Goal: Task Accomplishment & Management: Complete application form

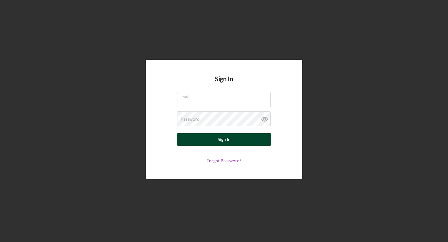
type input "[EMAIL_ADDRESS][DOMAIN_NAME]"
click at [220, 144] on div "Sign In" at bounding box center [224, 139] width 13 height 13
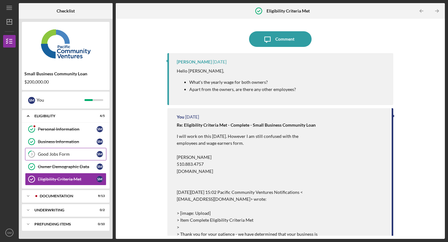
click at [51, 153] on div "Good Jobs Form" at bounding box center [67, 154] width 59 height 5
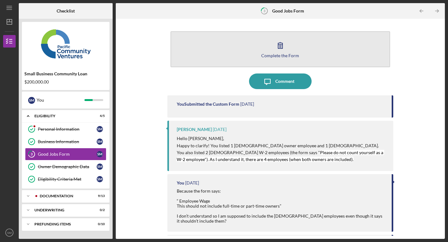
click at [276, 51] on icon "button" at bounding box center [281, 46] width 16 height 16
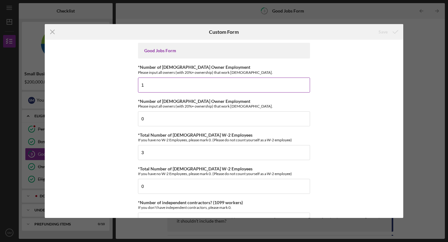
click at [166, 85] on input "1" at bounding box center [224, 85] width 172 height 15
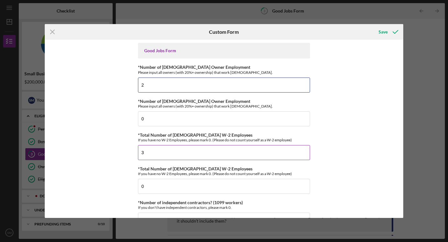
type input "2"
click at [151, 149] on input "3" at bounding box center [224, 152] width 172 height 15
type input "1"
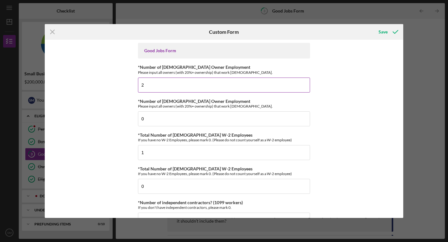
click at [158, 84] on input "2" at bounding box center [224, 85] width 172 height 15
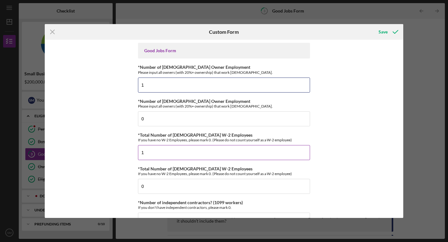
type input "1"
click at [166, 154] on input "1" at bounding box center [224, 152] width 172 height 15
type input "2"
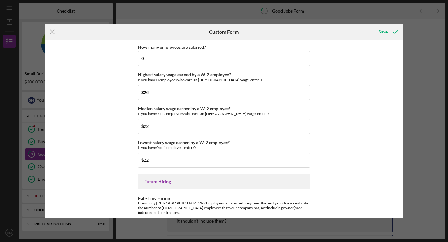
scroll to position [1400, 0]
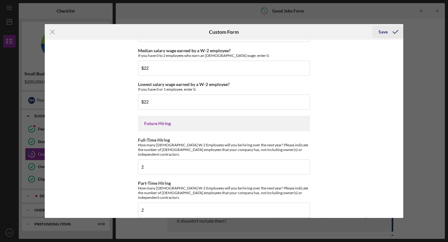
click at [386, 36] on div "Save" at bounding box center [383, 32] width 9 height 13
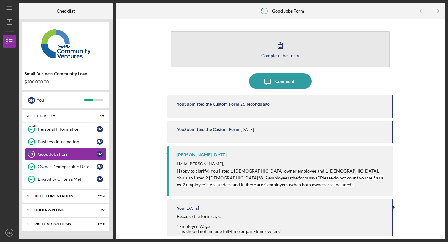
click at [298, 52] on button "Complete the Form Form" at bounding box center [281, 49] width 220 height 36
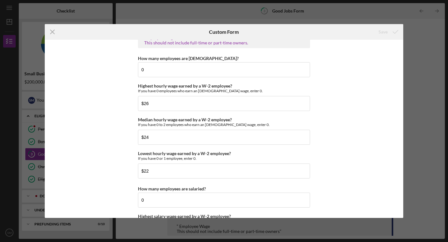
scroll to position [1200, 0]
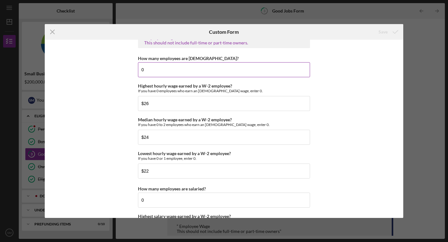
click at [300, 71] on input "0" at bounding box center [224, 69] width 172 height 15
type input "1"
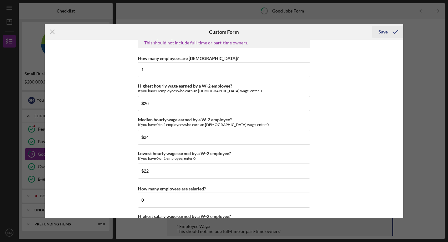
click at [377, 33] on button "Save" at bounding box center [388, 32] width 31 height 13
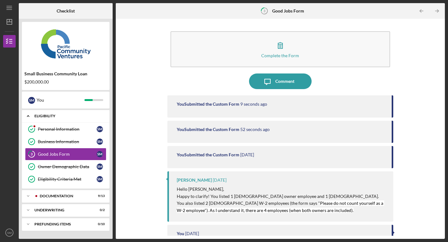
click at [29, 117] on icon "Icon/Expander" at bounding box center [28, 116] width 13 height 13
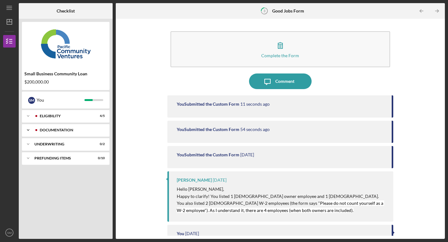
click at [28, 128] on icon "Icon/Expander" at bounding box center [28, 130] width 13 height 13
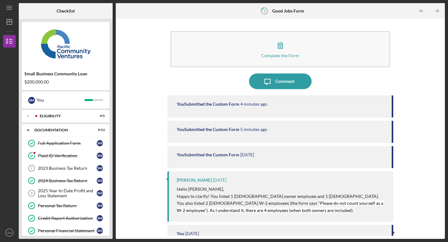
drag, startPoint x: 110, startPoint y: 167, endPoint x: 108, endPoint y: 215, distance: 48.2
click at [108, 215] on div "Small Business Community Loan $200,000.00 S M You Icon/Expander Eligibility 4 /…" at bounding box center [66, 129] width 94 height 220
drag, startPoint x: 111, startPoint y: 184, endPoint x: 105, endPoint y: 156, distance: 28.7
click at [105, 156] on div "Small Business Community Loan $200,000.00 S M You Icon/Expander Eligibility 4 /…" at bounding box center [66, 129] width 94 height 220
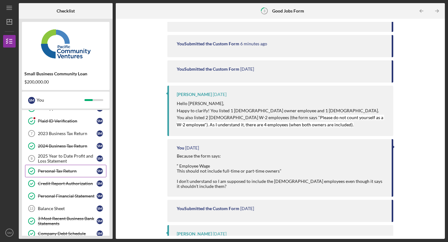
scroll to position [33, 0]
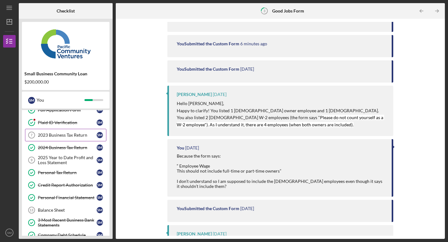
click at [73, 137] on div "2023 Business Tax Return" at bounding box center [67, 135] width 59 height 5
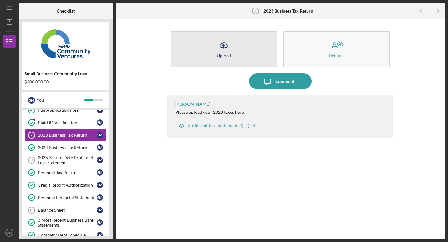
click at [251, 34] on button "Icon/Upload Upload" at bounding box center [224, 49] width 107 height 36
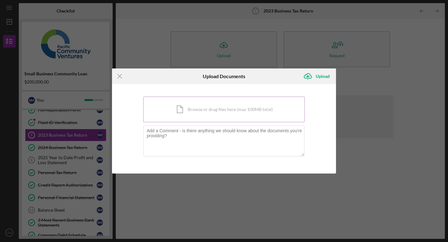
click at [203, 112] on div "Icon/Document Browse or drag files here (max 100MB total) Tap to choose files o…" at bounding box center [224, 110] width 162 height 26
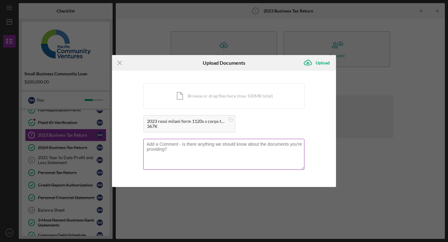
click at [182, 150] on textarea at bounding box center [223, 154] width 161 height 31
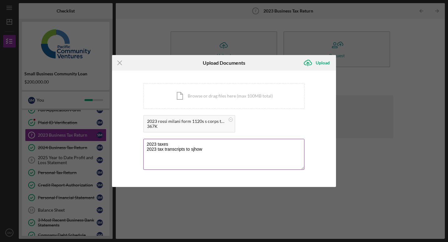
drag, startPoint x: 216, startPoint y: 147, endPoint x: 144, endPoint y: 153, distance: 72.8
click at [144, 153] on textarea "2023 taxes 2023 tax transcripts to sjhow" at bounding box center [223, 154] width 161 height 31
type textarea "2023 taxes biz tax"
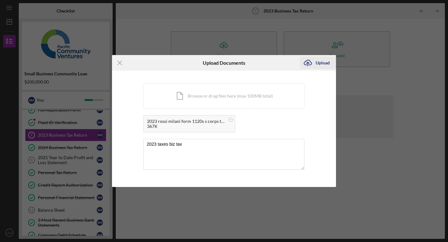
click at [319, 65] on div "Upload" at bounding box center [323, 63] width 14 height 13
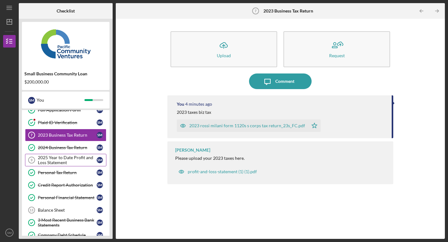
click at [74, 163] on div "2025 Year to Date Profit and Loss Statement" at bounding box center [67, 160] width 59 height 10
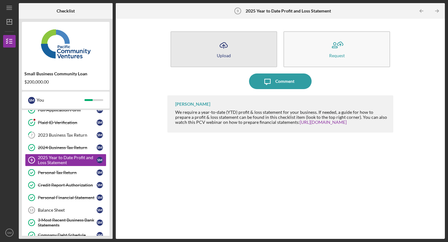
click at [227, 49] on icon "Icon/Upload" at bounding box center [224, 46] width 16 height 16
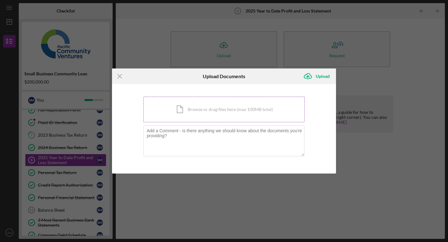
click at [209, 110] on div "Icon/Document Browse or drag files here (max 100MB total) Tap to choose files o…" at bounding box center [224, 110] width 162 height 26
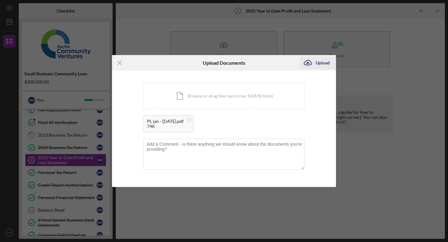
click at [319, 59] on div "Upload" at bounding box center [323, 63] width 14 height 13
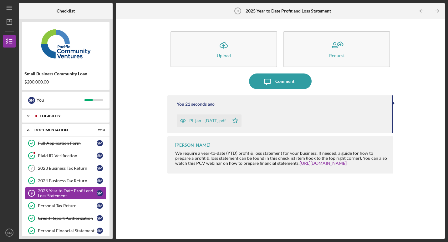
click at [28, 116] on polyline at bounding box center [28, 116] width 2 height 1
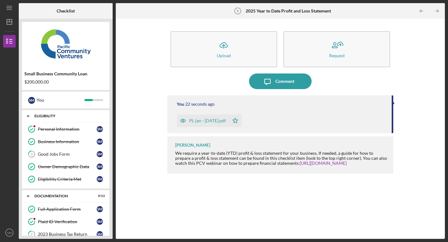
click at [28, 115] on icon "Icon/Expander" at bounding box center [28, 116] width 13 height 13
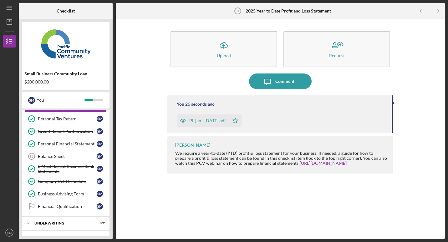
scroll to position [98, 0]
